Goal: Download file/media

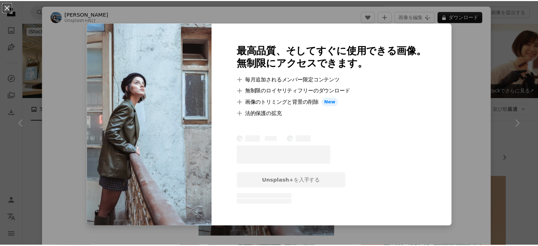
scroll to position [354, 0]
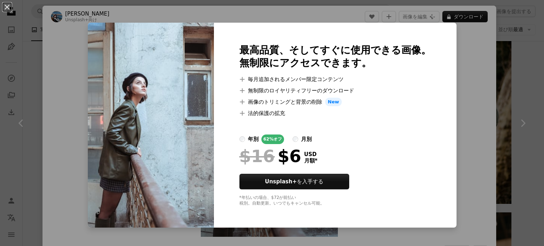
click at [450, 154] on div "An X shape 最高品質、そしてすぐに使用できる画像。 無制限にアクセスできます。 A plus sign 毎月追加されるメンバー限定コンテンツ A p…" at bounding box center [272, 123] width 544 height 246
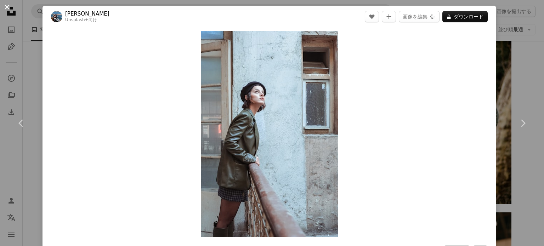
click at [4, 6] on button "An X shape" at bounding box center [7, 7] width 8 height 8
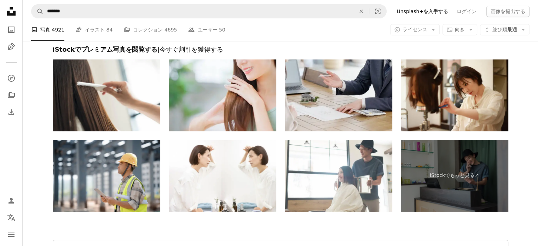
scroll to position [2787, 0]
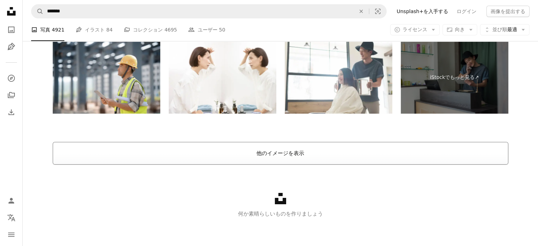
click at [293, 150] on button "他のイメージを表示" at bounding box center [281, 153] width 456 height 23
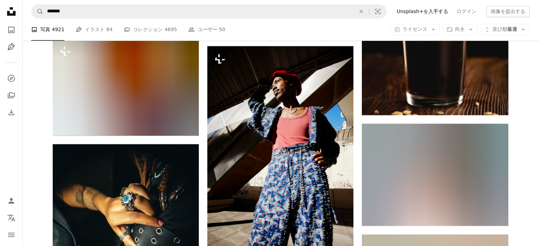
scroll to position [3778, 0]
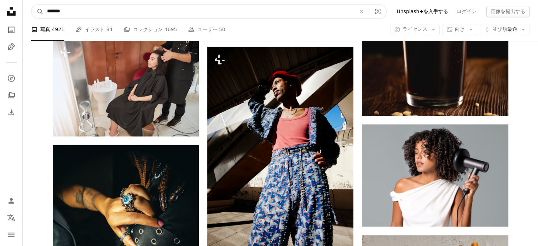
click at [157, 15] on input "*******" at bounding box center [199, 11] width 310 height 13
type input "*"
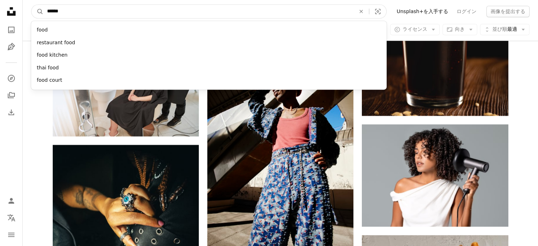
type input "******"
click at [31, 5] on button "A magnifying glass" at bounding box center [37, 11] width 12 height 13
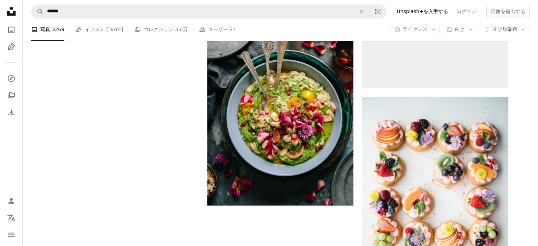
scroll to position [1345, 0]
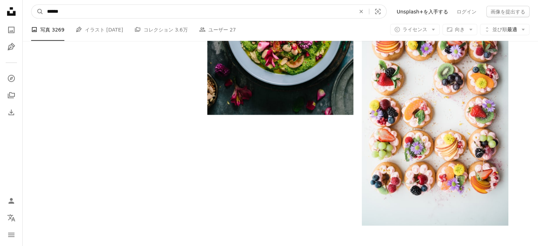
click at [48, 12] on input "******" at bounding box center [199, 11] width 310 height 13
type input "******"
click button "A magnifying glass" at bounding box center [37, 11] width 12 height 13
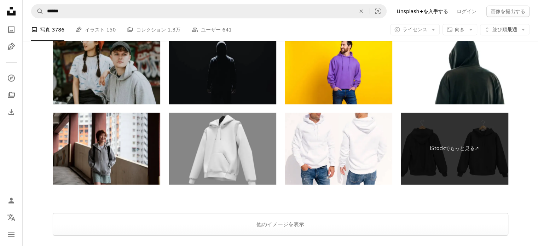
scroll to position [1877, 0]
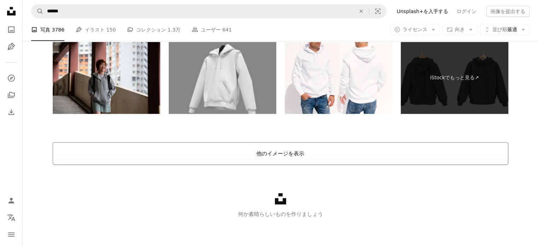
click at [278, 147] on button "他のイメージを表示" at bounding box center [281, 153] width 456 height 23
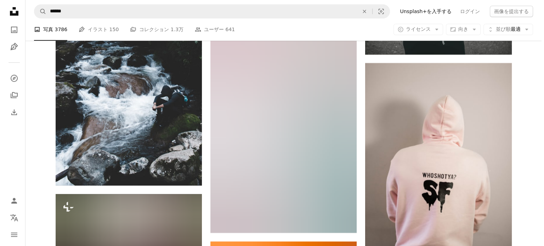
scroll to position [3257, 0]
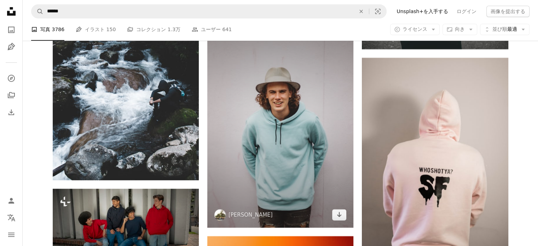
click at [278, 147] on img at bounding box center [280, 117] width 146 height 219
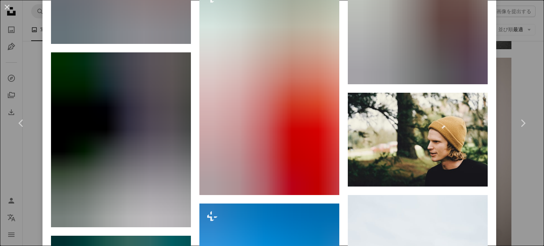
scroll to position [1911, 0]
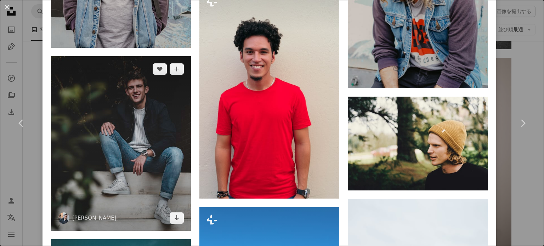
click at [157, 130] on img at bounding box center [121, 143] width 140 height 175
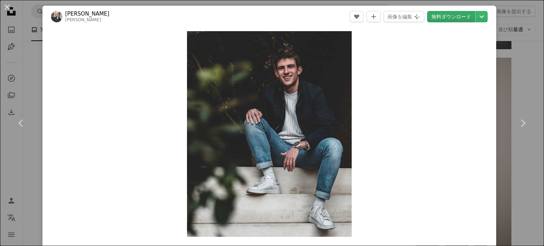
click at [439, 14] on link "無料ダウンロード" at bounding box center [451, 16] width 48 height 11
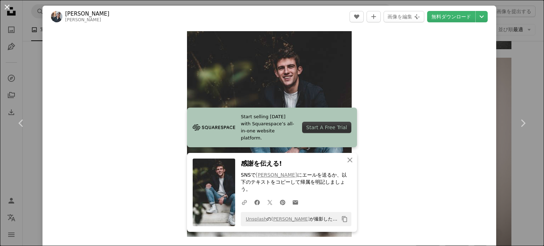
click at [3, 5] on button "An X shape" at bounding box center [7, 7] width 8 height 8
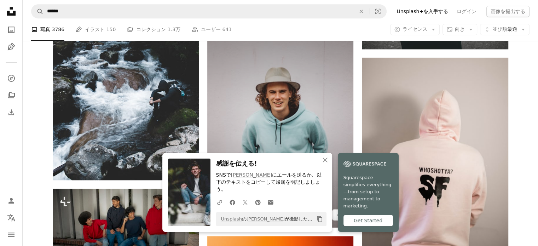
click at [306, 110] on img at bounding box center [280, 117] width 146 height 219
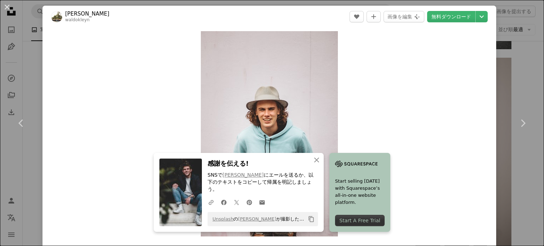
click at [502, 42] on div "An X shape Chevron left Chevron right An X shape 閉じる 感謝を伝える! SNSで [PERSON_NAME]…" at bounding box center [272, 123] width 544 height 246
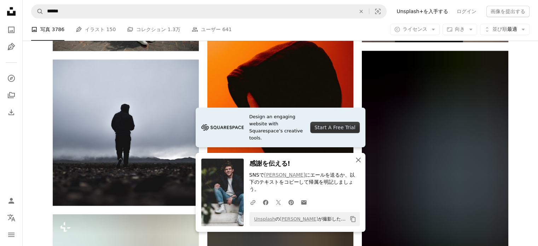
scroll to position [3505, 0]
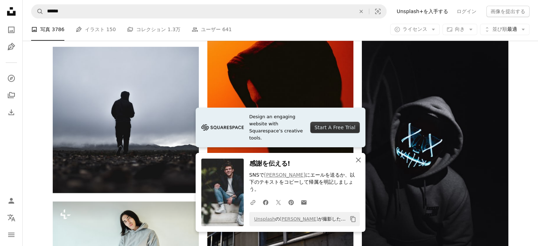
click at [358, 164] on icon "An X shape" at bounding box center [358, 160] width 8 height 8
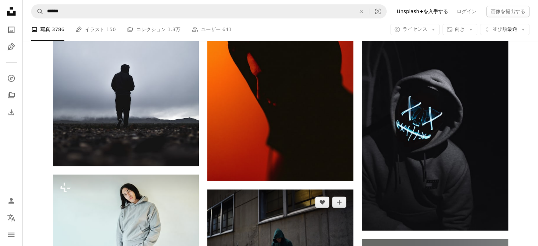
scroll to position [3611, 0]
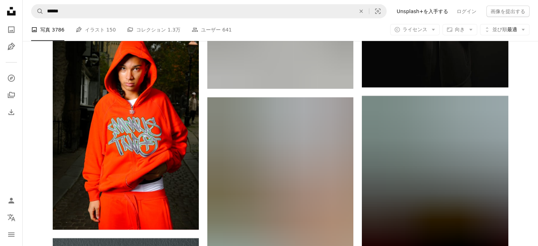
scroll to position [7433, 0]
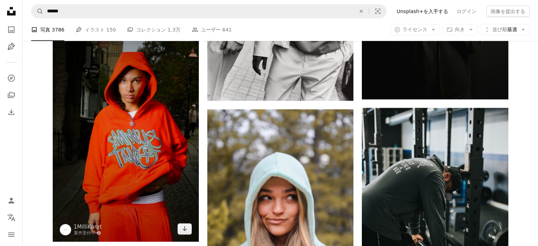
click at [135, 116] on img at bounding box center [126, 132] width 146 height 219
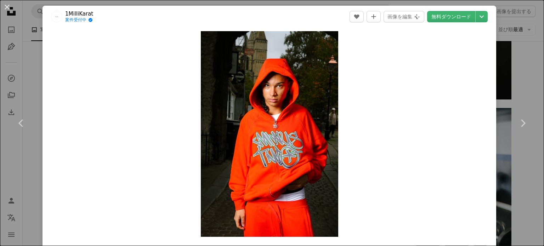
click at [34, 59] on div "An X shape Chevron left Chevron right 1MilliKarat 案件受付中 A checkmark inside of a…" at bounding box center [272, 123] width 544 height 246
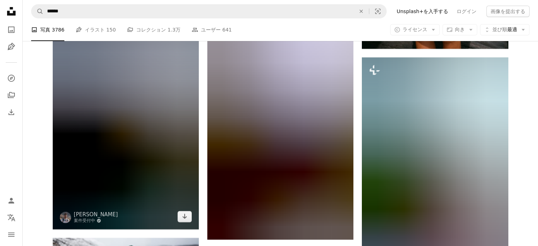
scroll to position [7928, 0]
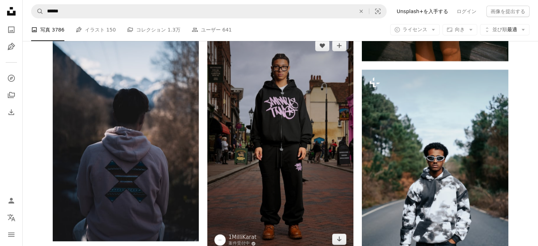
click at [312, 159] on img at bounding box center [280, 142] width 146 height 219
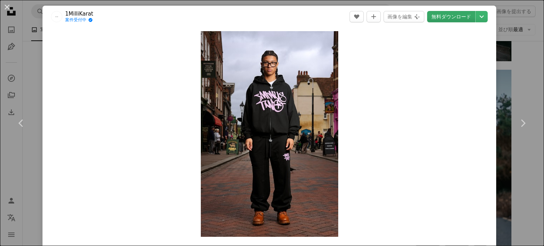
click at [449, 17] on link "無料ダウンロード" at bounding box center [451, 16] width 48 height 11
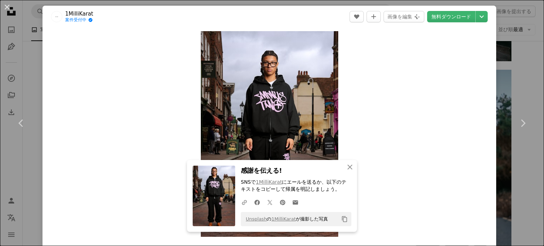
click at [145, 2] on div "An X shape Chevron left Chevron right An X shape 閉じる 感謝を伝える! SNSで 1MilliKarat に…" at bounding box center [272, 123] width 544 height 246
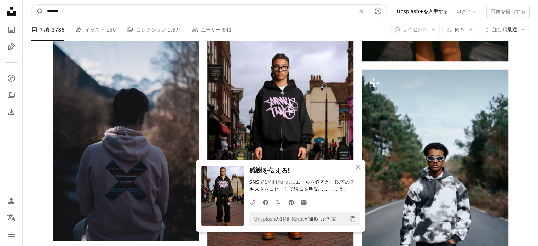
drag, startPoint x: 136, startPoint y: 12, endPoint x: 45, endPoint y: 12, distance: 90.2
click at [45, 12] on input "******" at bounding box center [199, 11] width 310 height 13
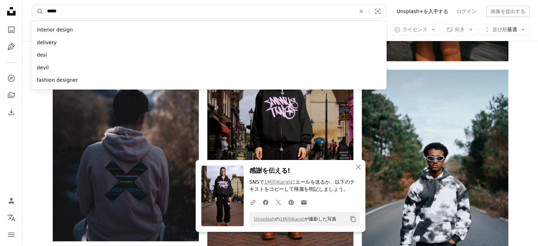
type input "*****"
click at [31, 5] on button "A magnifying glass" at bounding box center [37, 11] width 12 height 13
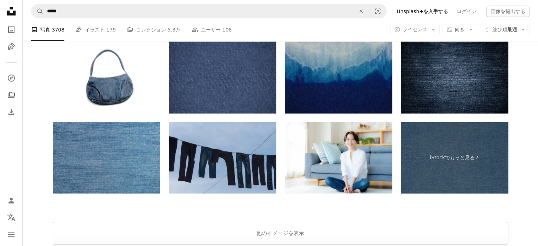
scroll to position [1783, 0]
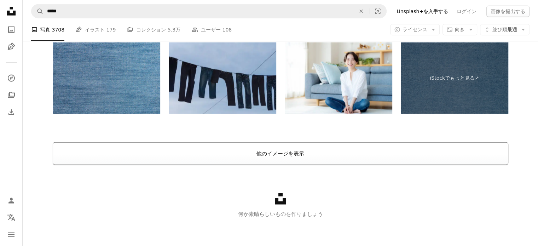
click at [276, 158] on button "他のイメージを表示" at bounding box center [281, 153] width 456 height 23
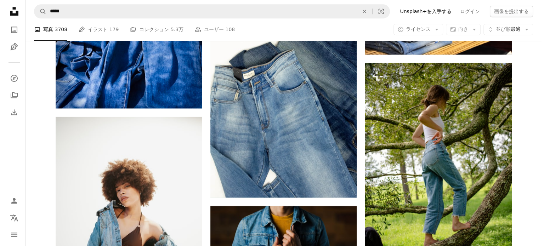
scroll to position [3447, 0]
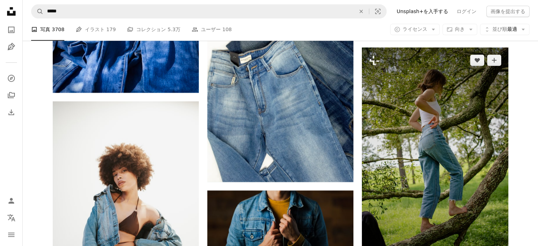
click at [457, 179] on img at bounding box center [435, 156] width 146 height 219
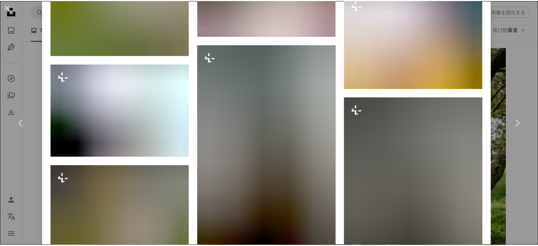
scroll to position [2607, 0]
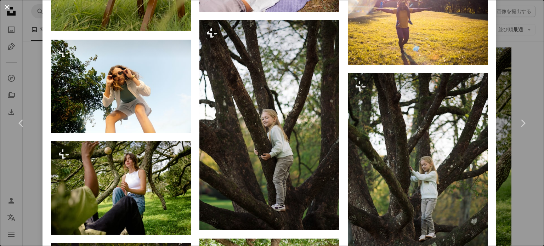
click at [5, 7] on button "An X shape" at bounding box center [7, 7] width 8 height 8
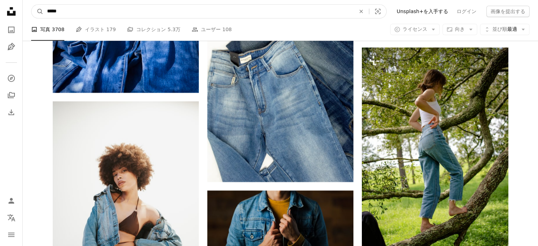
drag, startPoint x: 72, startPoint y: 12, endPoint x: 19, endPoint y: 11, distance: 52.4
type input "*"
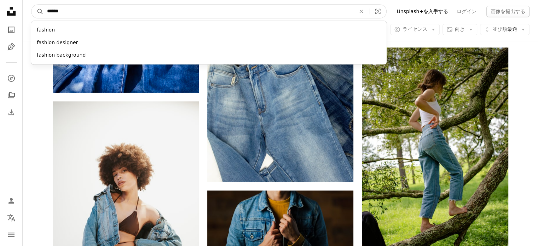
type input "******"
click at [31, 5] on button "A magnifying glass" at bounding box center [37, 11] width 12 height 13
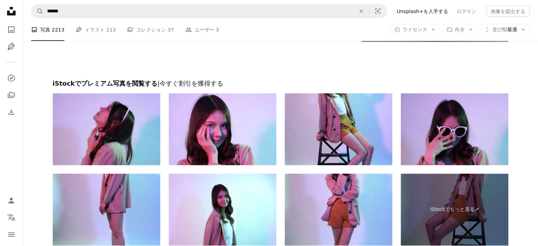
scroll to position [1663, 0]
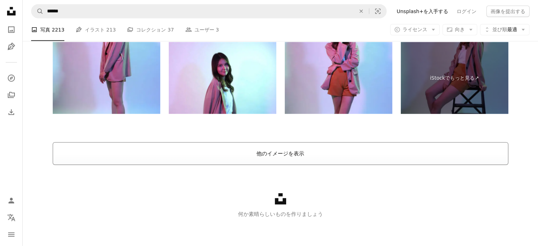
click at [266, 156] on button "他のイメージを表示" at bounding box center [281, 153] width 456 height 23
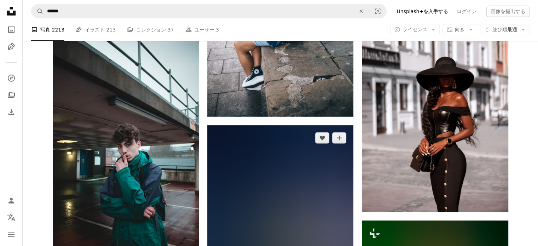
scroll to position [1899, 0]
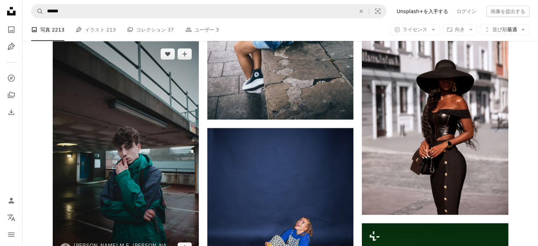
click at [142, 136] on img at bounding box center [126, 150] width 146 height 219
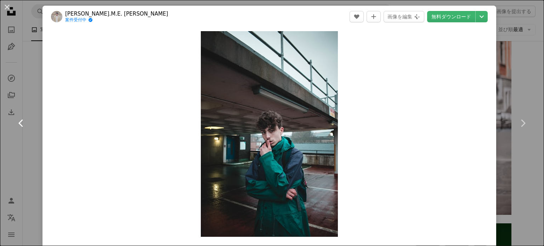
click at [27, 92] on link "Chevron left" at bounding box center [21, 123] width 42 height 68
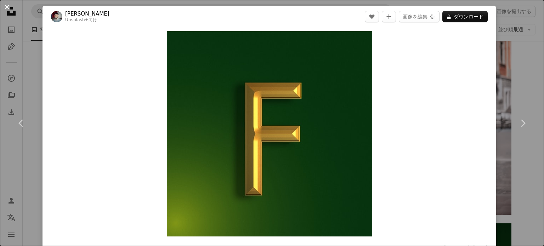
click at [8, 6] on button "An X shape" at bounding box center [7, 7] width 8 height 8
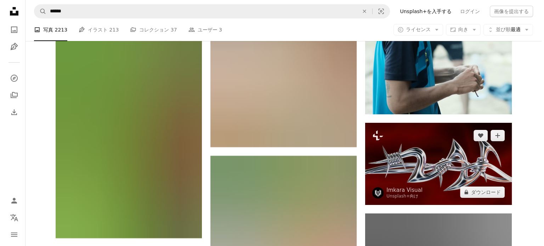
scroll to position [5190, 0]
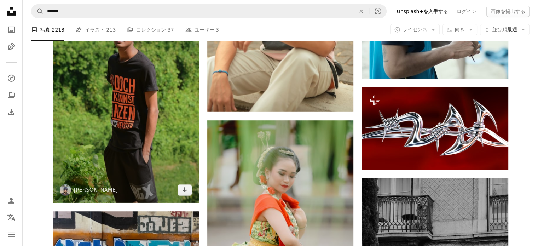
click at [173, 184] on img at bounding box center [126, 92] width 146 height 219
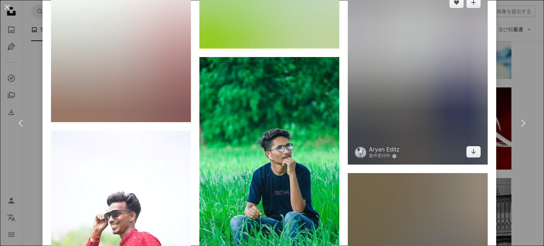
scroll to position [2159, 0]
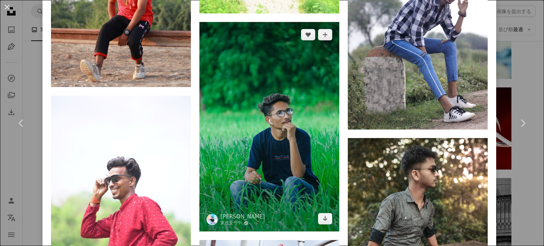
click at [266, 143] on img at bounding box center [269, 127] width 140 height 210
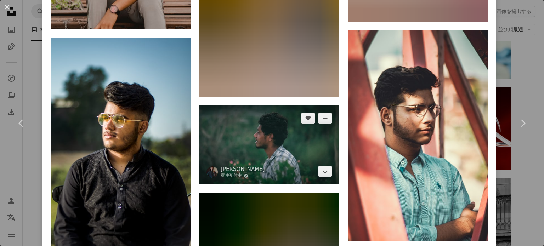
scroll to position [2902, 0]
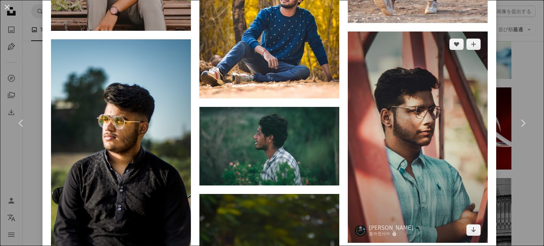
click at [372, 148] on img at bounding box center [417, 136] width 140 height 211
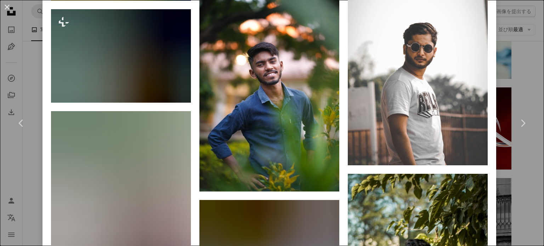
scroll to position [2477, 0]
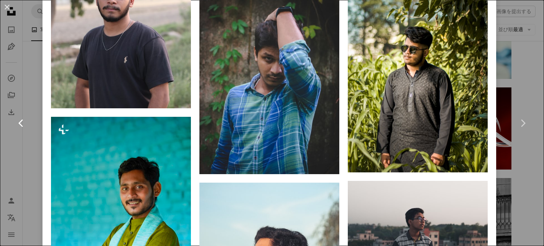
click at [16, 100] on link "Chevron left" at bounding box center [21, 123] width 42 height 68
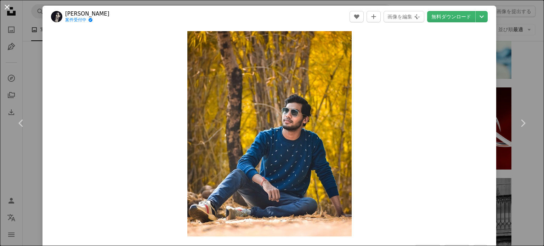
click at [8, 7] on button "An X shape" at bounding box center [7, 7] width 8 height 8
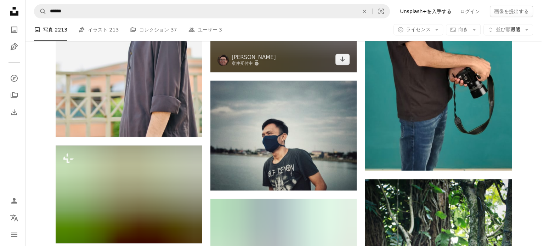
scroll to position [5615, 0]
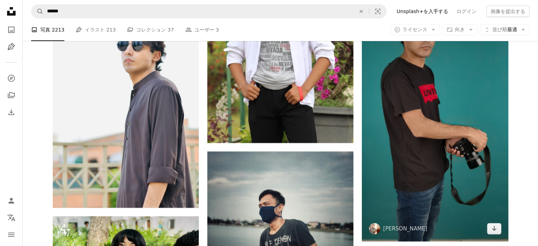
click at [409, 137] on img at bounding box center [435, 111] width 146 height 260
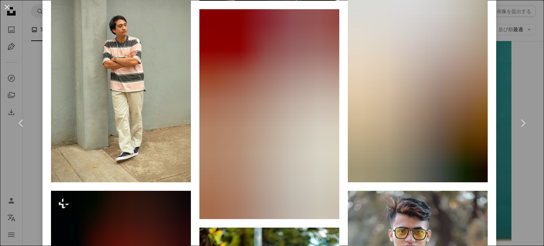
scroll to position [708, 0]
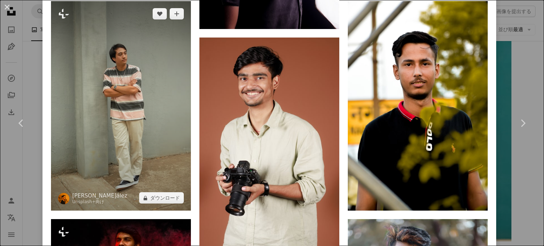
click at [111, 130] on img at bounding box center [121, 106] width 140 height 210
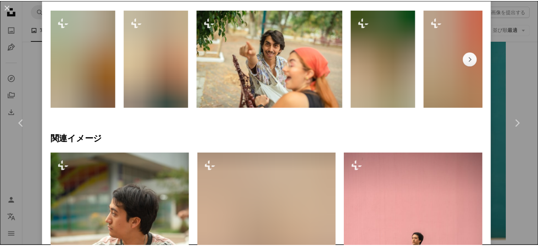
scroll to position [354, 0]
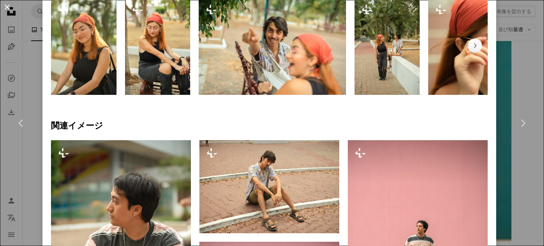
click at [10, 7] on button "An X shape" at bounding box center [7, 7] width 8 height 8
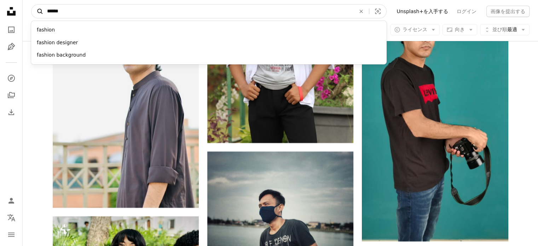
drag, startPoint x: 72, startPoint y: 16, endPoint x: 38, endPoint y: 14, distance: 34.0
click at [38, 14] on form "A magnifying glass ****** fashion fashion designer fashion background An X shap…" at bounding box center [209, 11] width 356 height 14
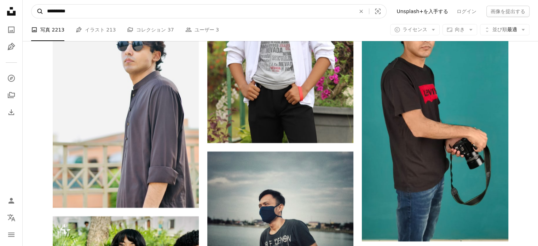
type input "**********"
click button "A magnifying glass" at bounding box center [37, 11] width 12 height 13
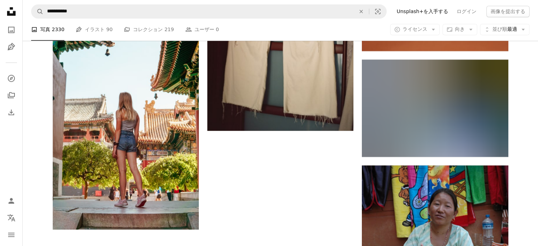
scroll to position [1309, 0]
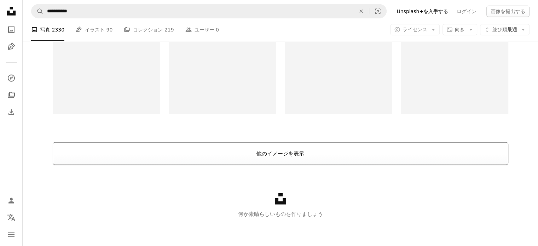
click at [231, 145] on button "他のイメージを表示" at bounding box center [281, 153] width 456 height 23
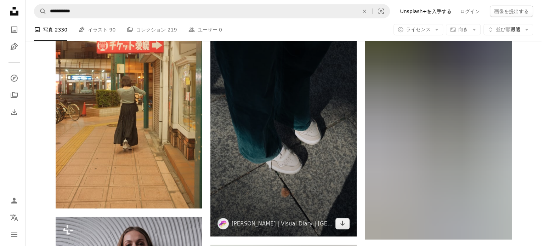
scroll to position [2189, 0]
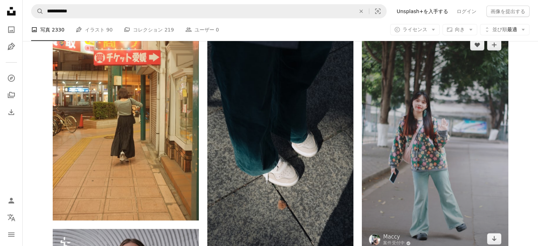
click at [435, 145] on img at bounding box center [435, 141] width 146 height 219
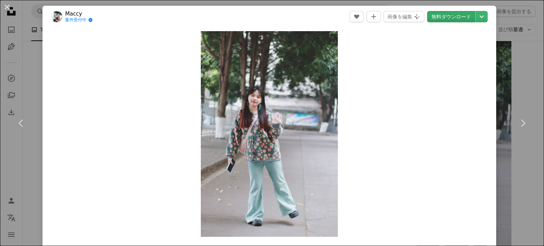
click at [458, 15] on link "無料ダウンロード" at bounding box center [451, 16] width 48 height 11
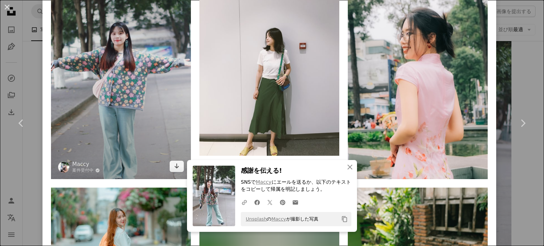
scroll to position [531, 0]
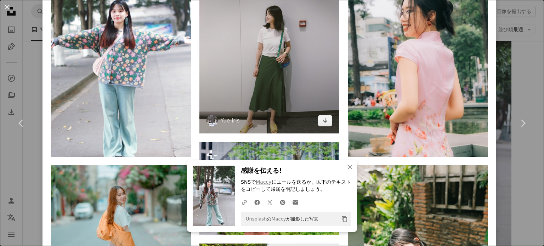
click at [246, 94] on img at bounding box center [269, 40] width 140 height 186
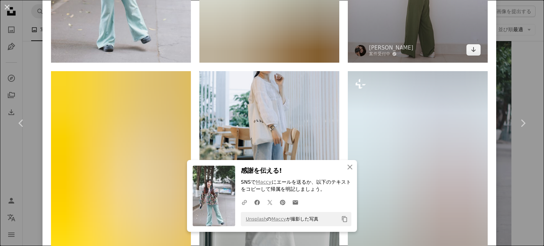
scroll to position [672, 0]
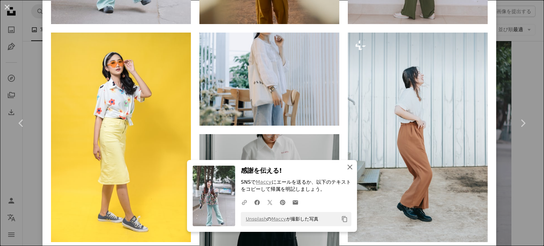
click at [349, 169] on icon "An X shape" at bounding box center [349, 167] width 8 height 8
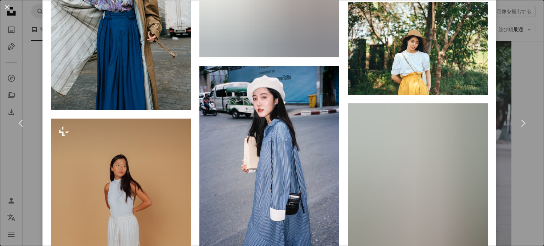
scroll to position [2548, 0]
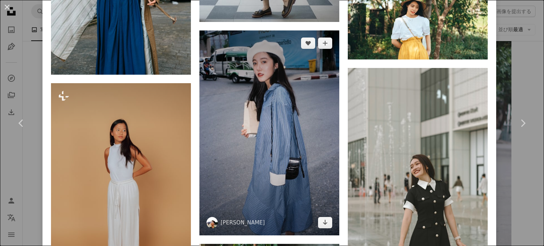
click at [293, 131] on img at bounding box center [269, 132] width 140 height 205
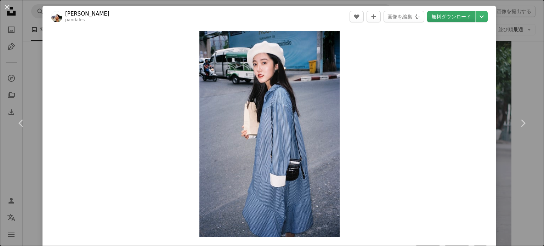
click at [444, 17] on link "無料ダウンロード" at bounding box center [451, 16] width 48 height 11
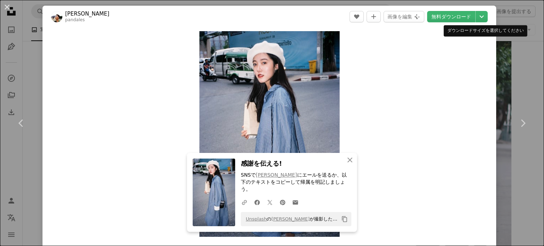
click at [500, 30] on div "ダウンロードサイズを選択してください" at bounding box center [485, 30] width 84 height 11
click at [521, 68] on div "An X shape Chevron left Chevron right An X shape 閉じる 感謝を伝える! SNSで [PERSON_NAME]…" at bounding box center [272, 123] width 544 height 246
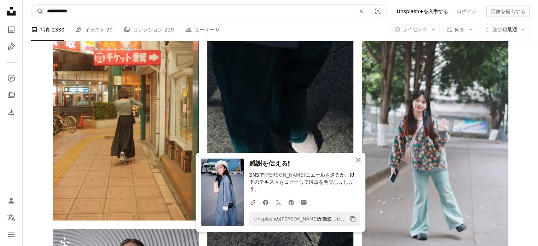
drag, startPoint x: 202, startPoint y: 10, endPoint x: 29, endPoint y: 10, distance: 173.0
click at [29, 10] on nav "**********" at bounding box center [281, 11] width 516 height 23
type input "****"
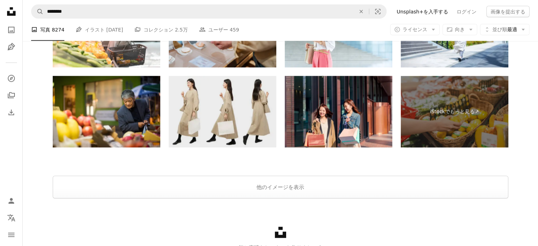
scroll to position [1378, 0]
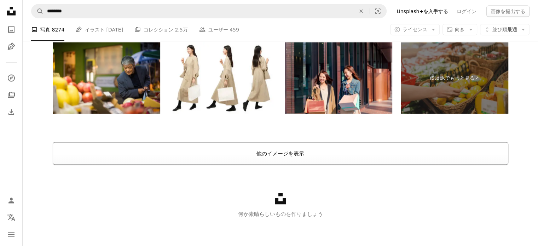
click at [266, 143] on button "他のイメージを表示" at bounding box center [281, 153] width 456 height 23
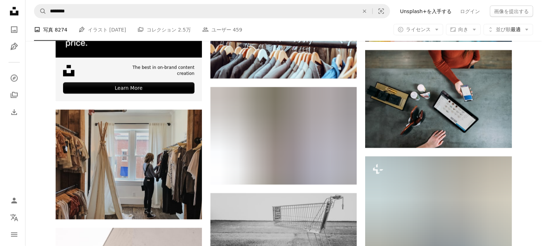
scroll to position [1590, 0]
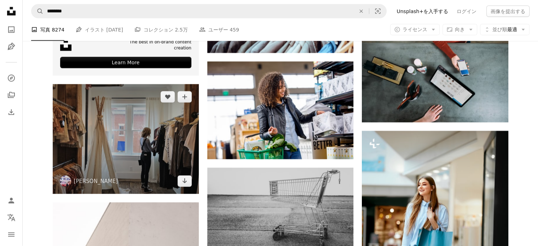
click at [174, 130] on img at bounding box center [126, 139] width 146 height 110
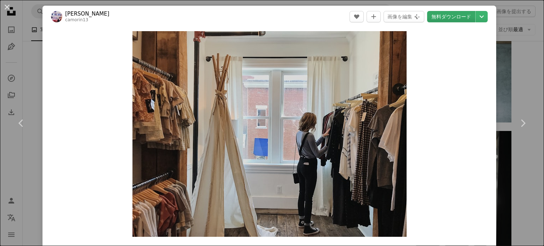
click at [454, 19] on link "無料ダウンロード" at bounding box center [451, 16] width 48 height 11
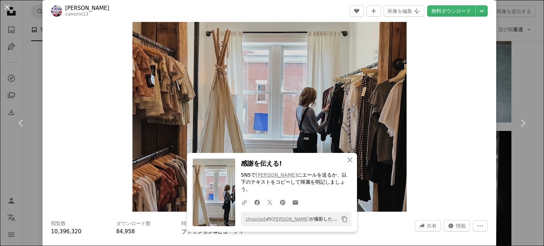
scroll to position [106, 0]
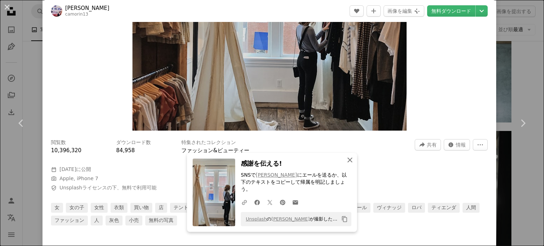
click at [349, 164] on icon "An X shape" at bounding box center [349, 160] width 8 height 8
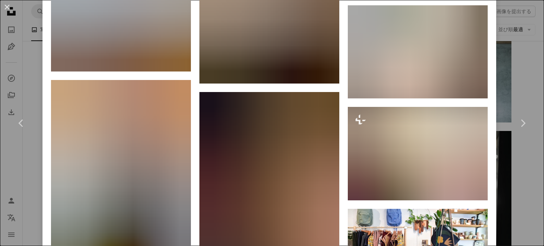
scroll to position [1274, 0]
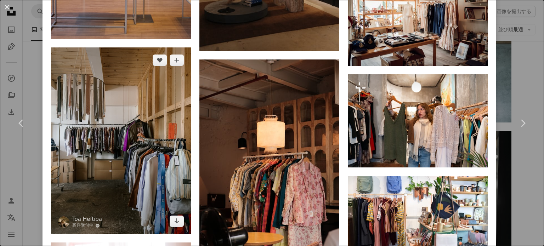
click at [137, 126] on img at bounding box center [121, 140] width 140 height 186
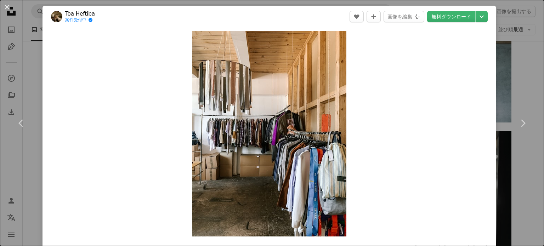
click at [5, 7] on button "An X shape" at bounding box center [7, 7] width 8 height 8
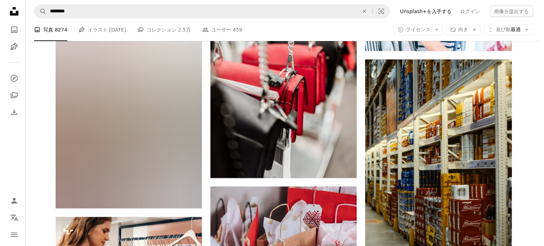
scroll to position [2545, 0]
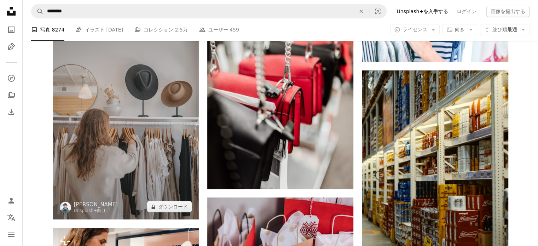
click at [178, 128] on img at bounding box center [126, 109] width 146 height 219
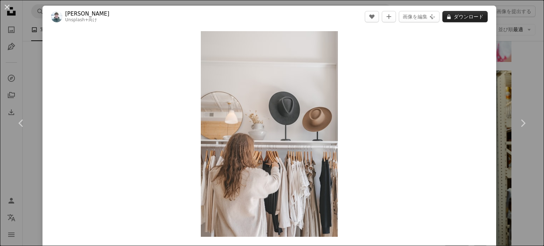
click at [460, 17] on button "A lock ダウンロード" at bounding box center [464, 16] width 45 height 11
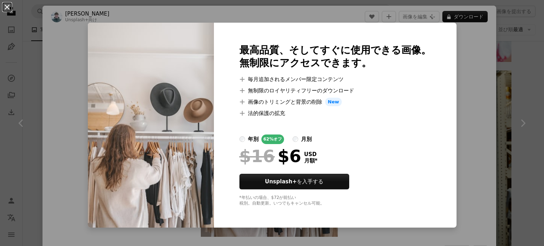
click at [8, 5] on button "An X shape" at bounding box center [7, 7] width 8 height 8
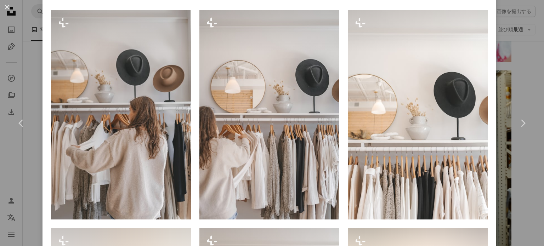
scroll to position [495, 0]
